Goal: Navigation & Orientation: Find specific page/section

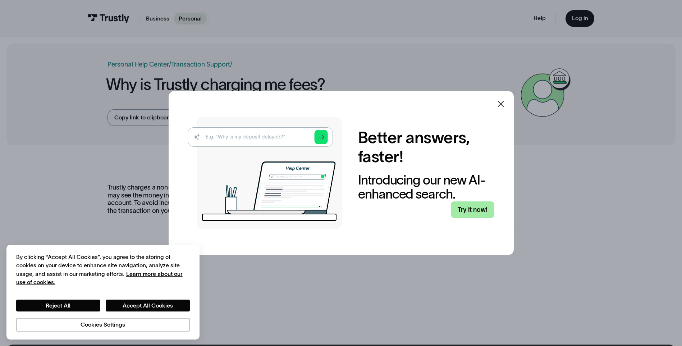
click at [480, 209] on link "Try it now!" at bounding box center [473, 209] width 44 height 17
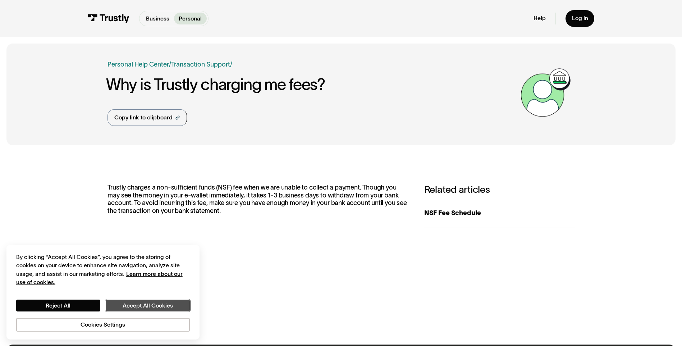
click at [147, 307] on button "Accept All Cookies" at bounding box center [148, 306] width 84 height 12
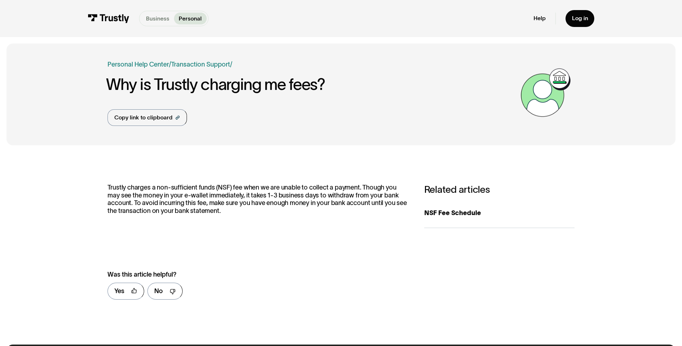
click at [156, 22] on p "Business" at bounding box center [157, 18] width 23 height 9
